Goal: Information Seeking & Learning: Learn about a topic

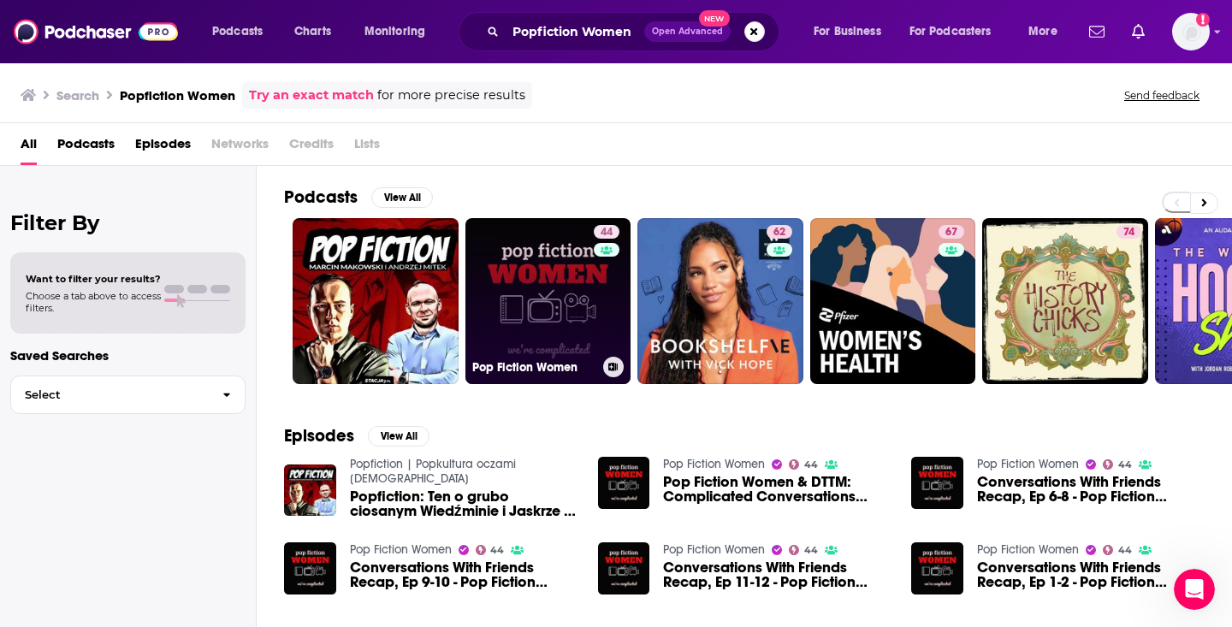
click at [553, 278] on link "44 Pop Fiction Women" at bounding box center [548, 301] width 166 height 166
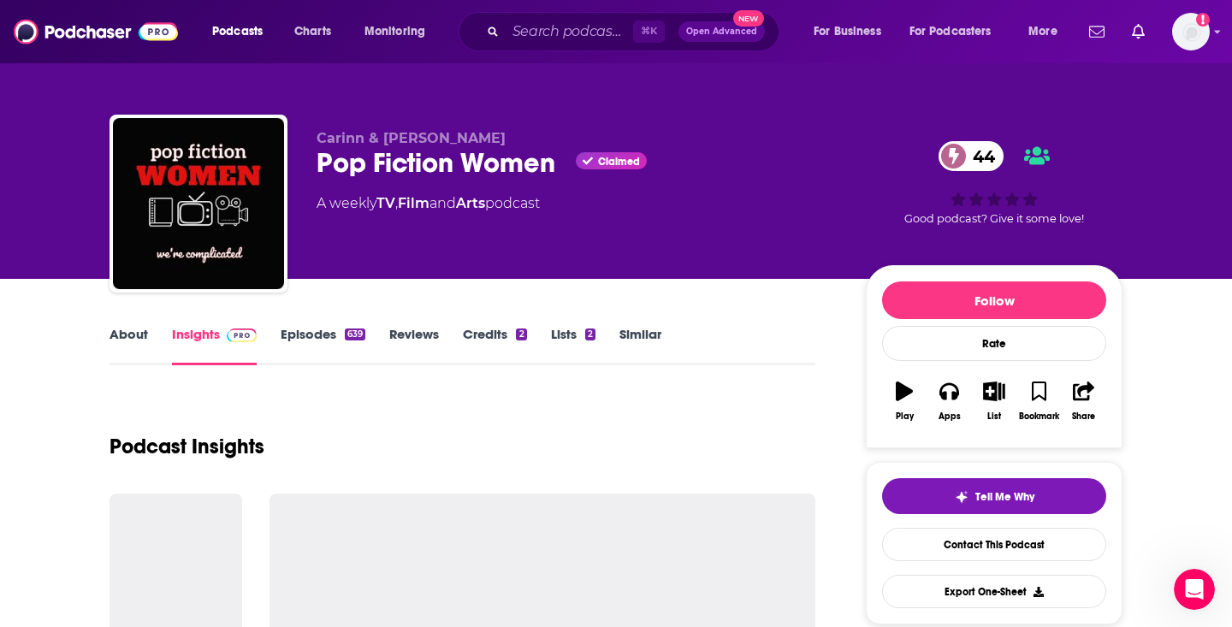
click at [314, 338] on link "Episodes 639" at bounding box center [323, 345] width 85 height 39
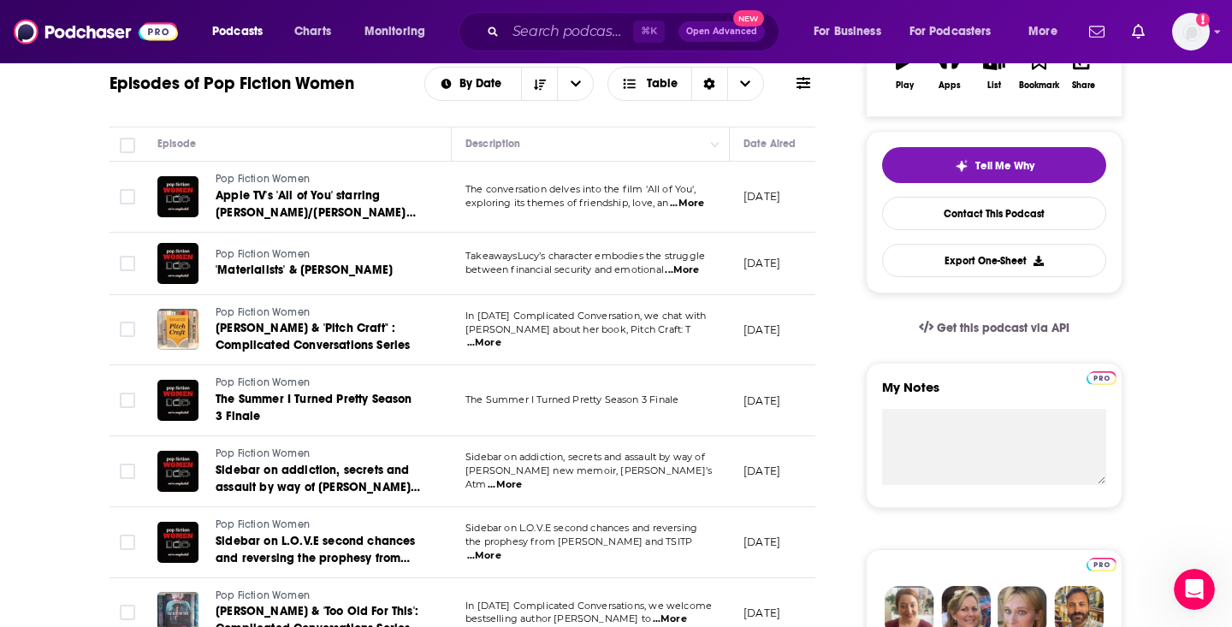
scroll to position [333, 0]
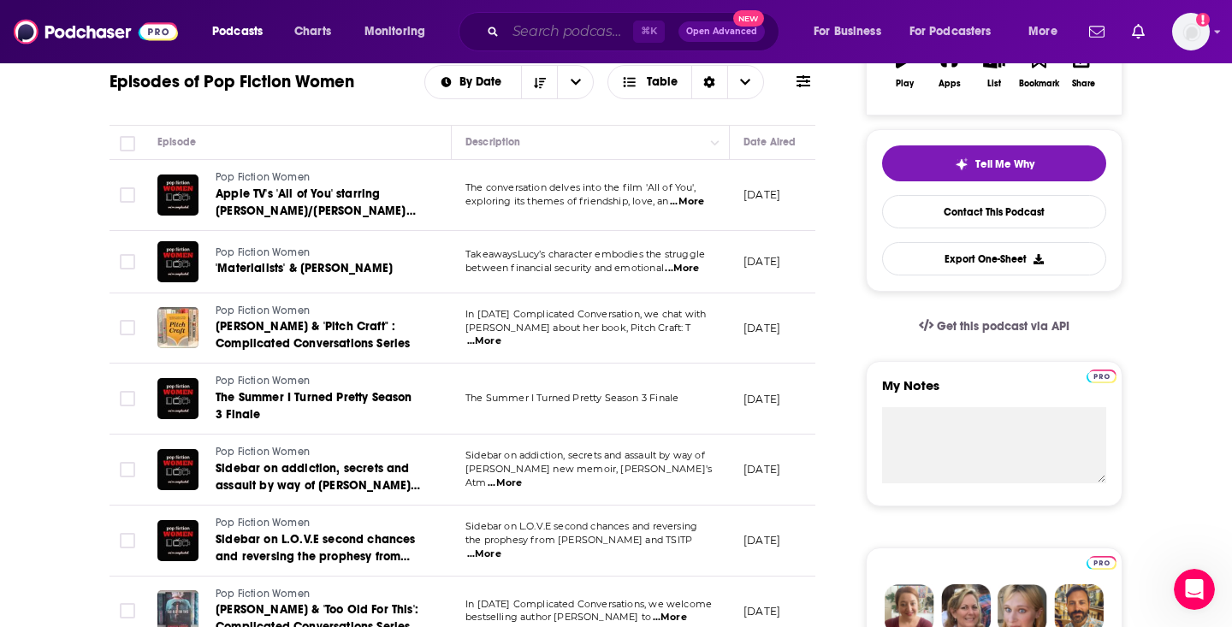
click at [535, 32] on input "Search podcasts, credits, & more..." at bounding box center [568, 31] width 127 height 27
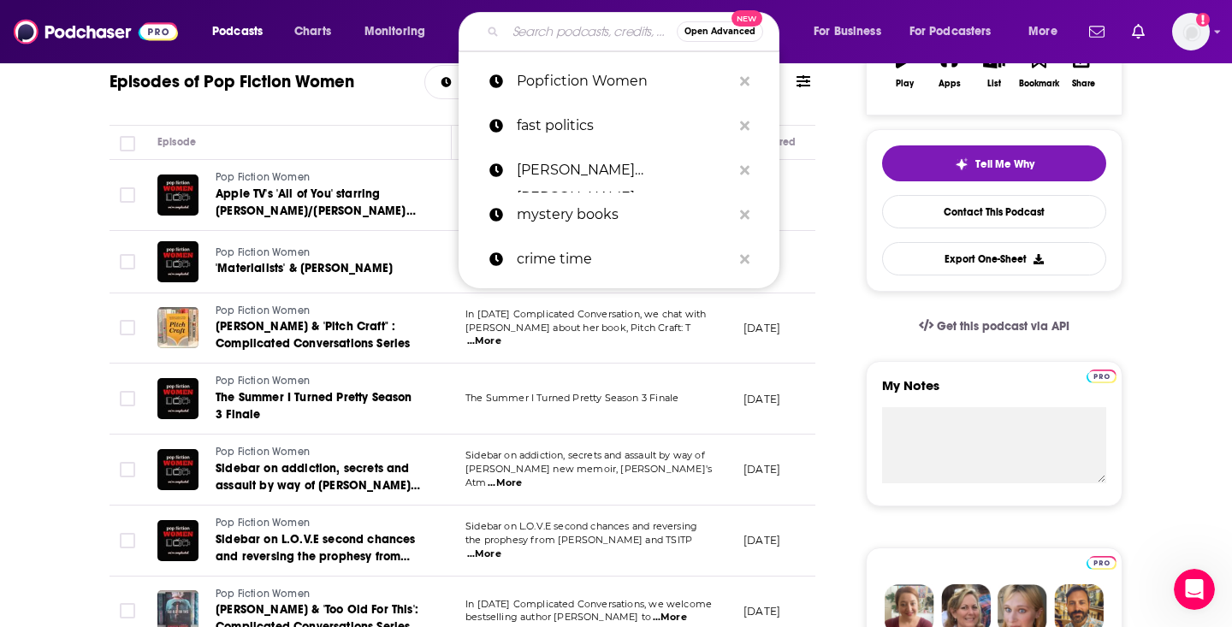
paste input "A Bookish Home"
type input "A Bookish Home"
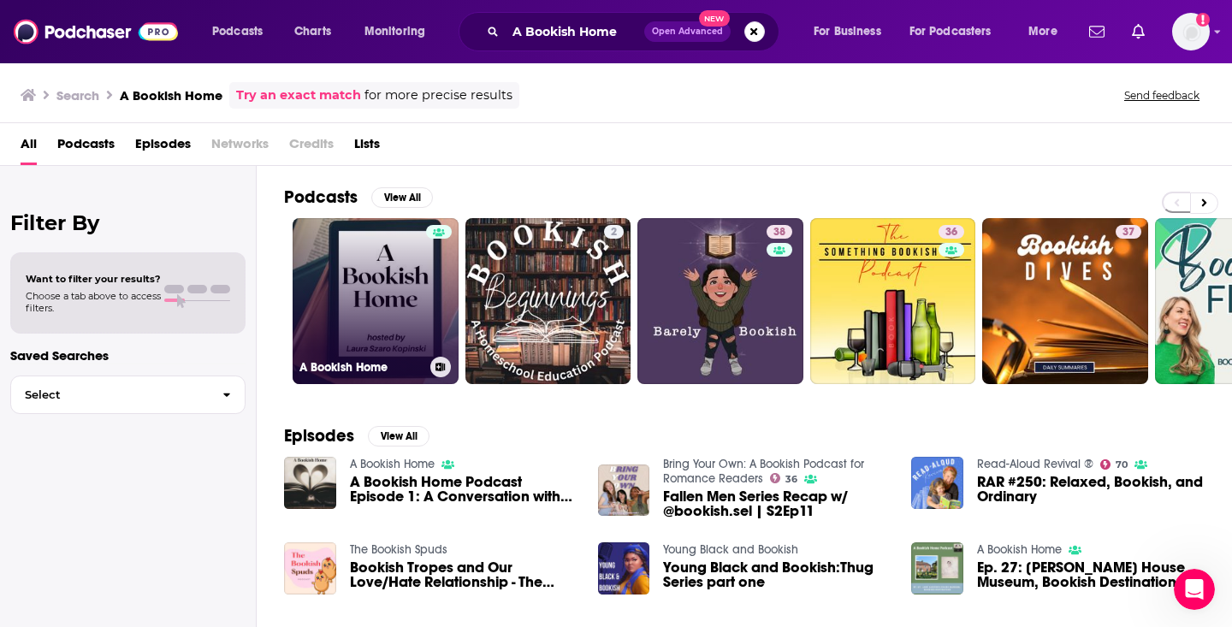
click at [394, 294] on link "A Bookish Home" at bounding box center [375, 301] width 166 height 166
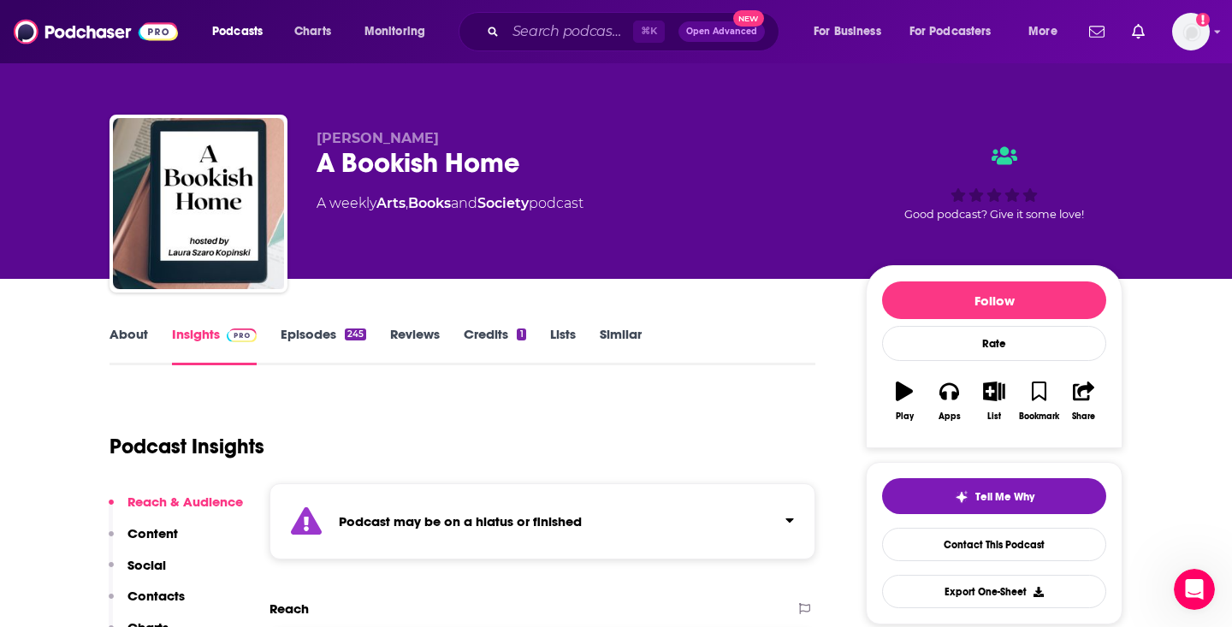
click at [328, 339] on link "Episodes 245" at bounding box center [324, 345] width 86 height 39
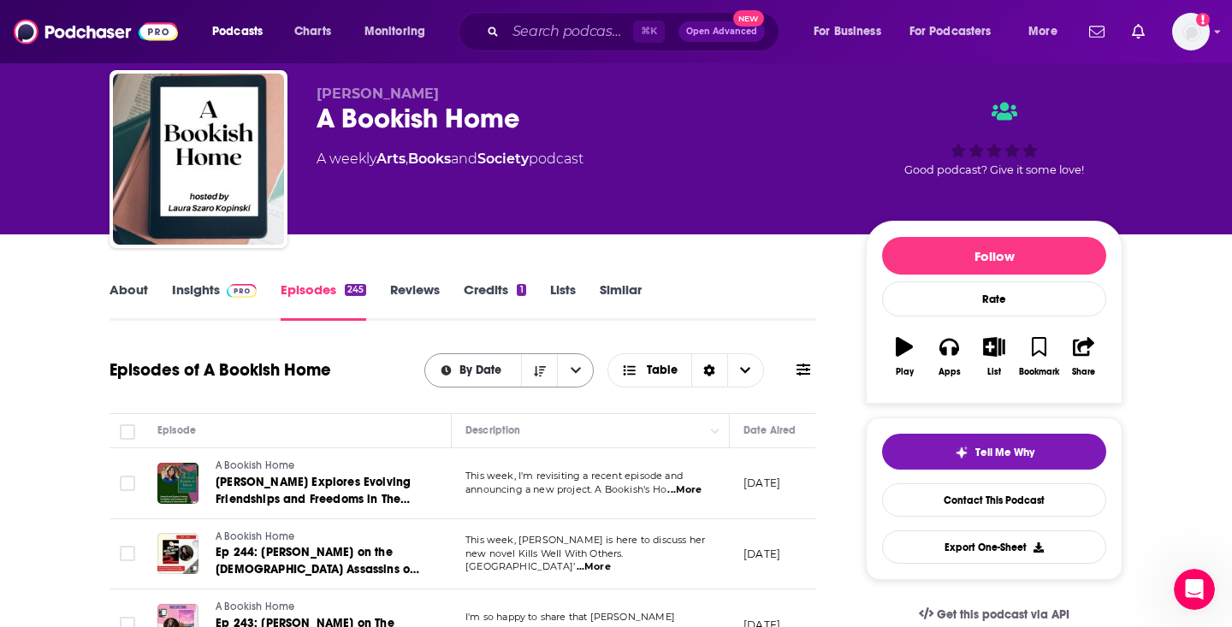
scroll to position [47, 0]
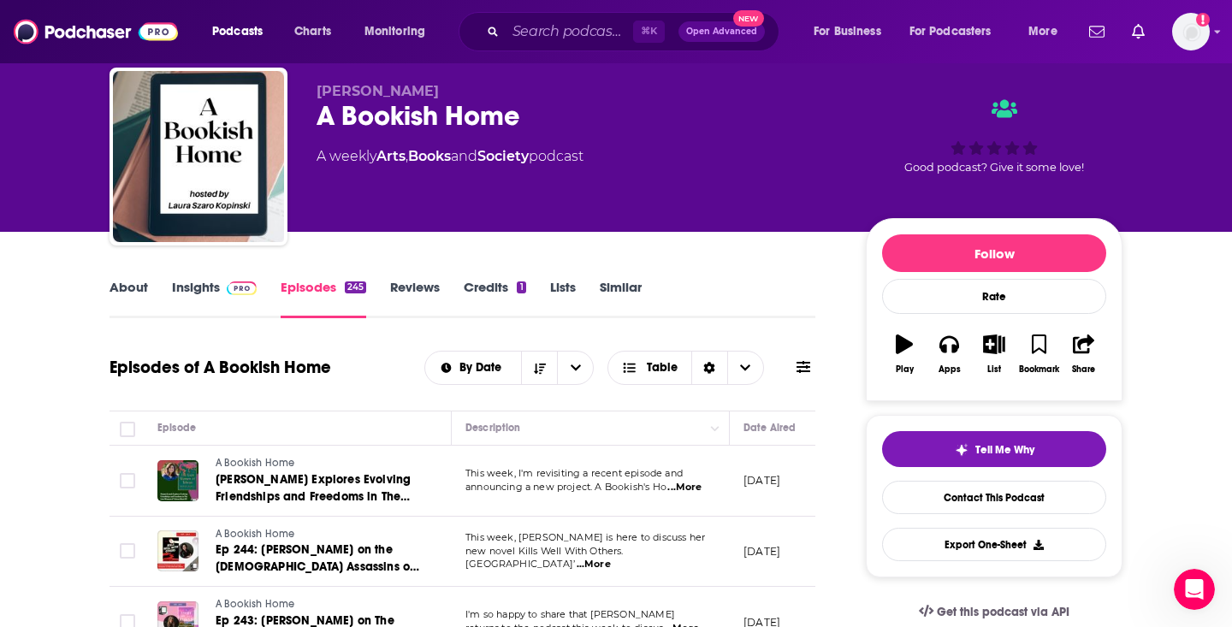
click at [699, 495] on td "This week, I'm revisiting a recent episode and announcing a new project. A Book…" at bounding box center [591, 481] width 278 height 71
click at [694, 489] on span "...More" at bounding box center [684, 488] width 34 height 14
drag, startPoint x: 608, startPoint y: 452, endPoint x: 662, endPoint y: 454, distance: 53.9
